Goal: Task Accomplishment & Management: Use online tool/utility

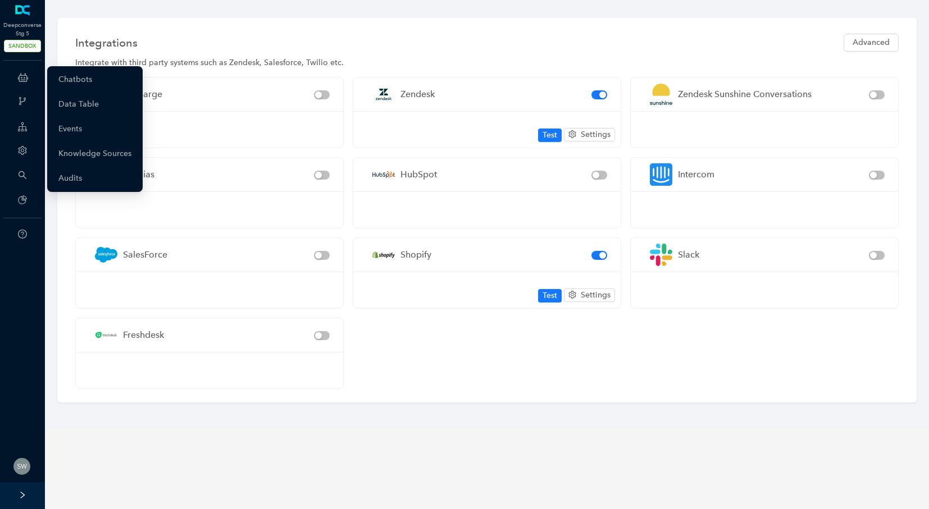
click at [21, 76] on icon at bounding box center [23, 77] width 10 height 22
click at [75, 81] on link "Chatbots" at bounding box center [75, 80] width 34 height 22
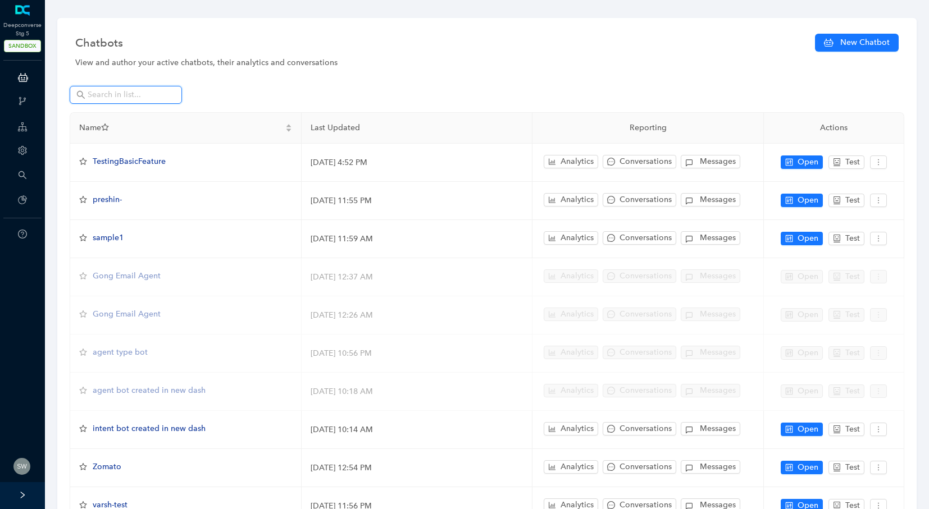
click at [97, 94] on input "text" at bounding box center [127, 95] width 79 height 12
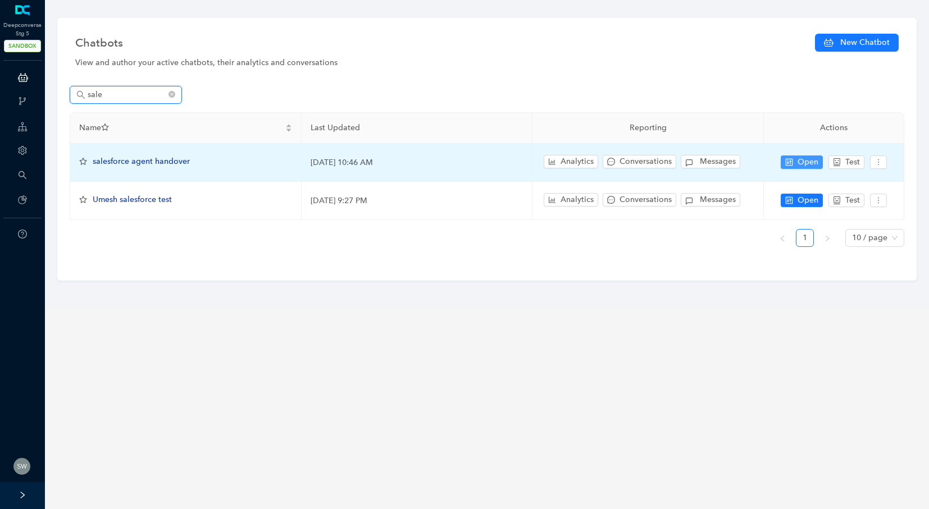
type input "sale"
click at [799, 159] on span "Open" at bounding box center [807, 162] width 21 height 12
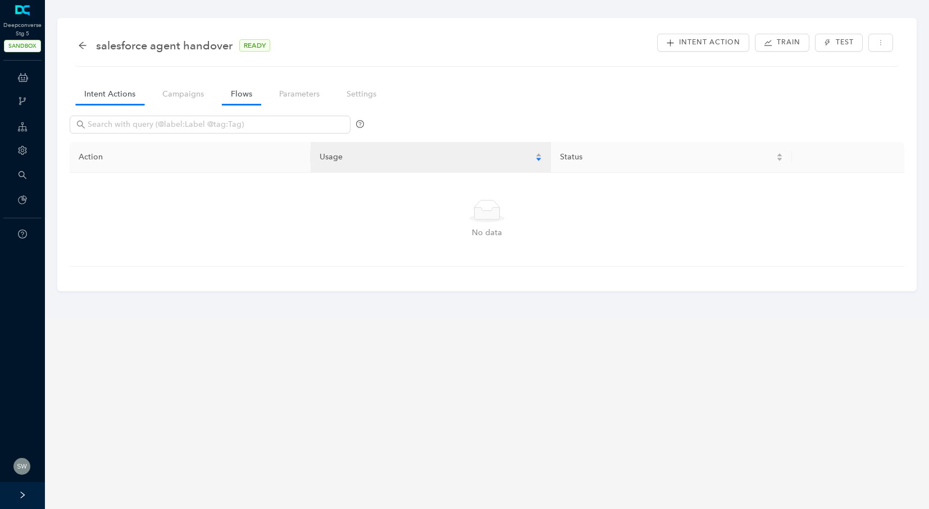
click at [244, 95] on link "Flows" at bounding box center [241, 94] width 39 height 21
